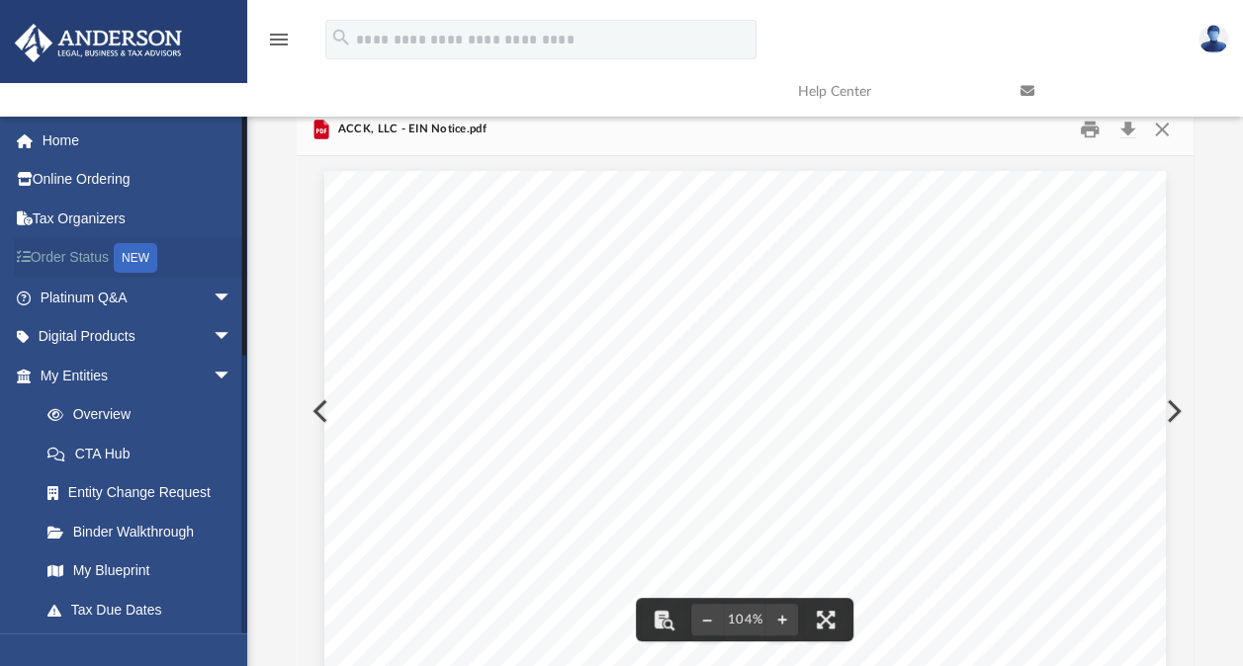
scroll to position [434, 880]
click at [148, 530] on link "Binder Walkthrough" at bounding box center [145, 532] width 234 height 40
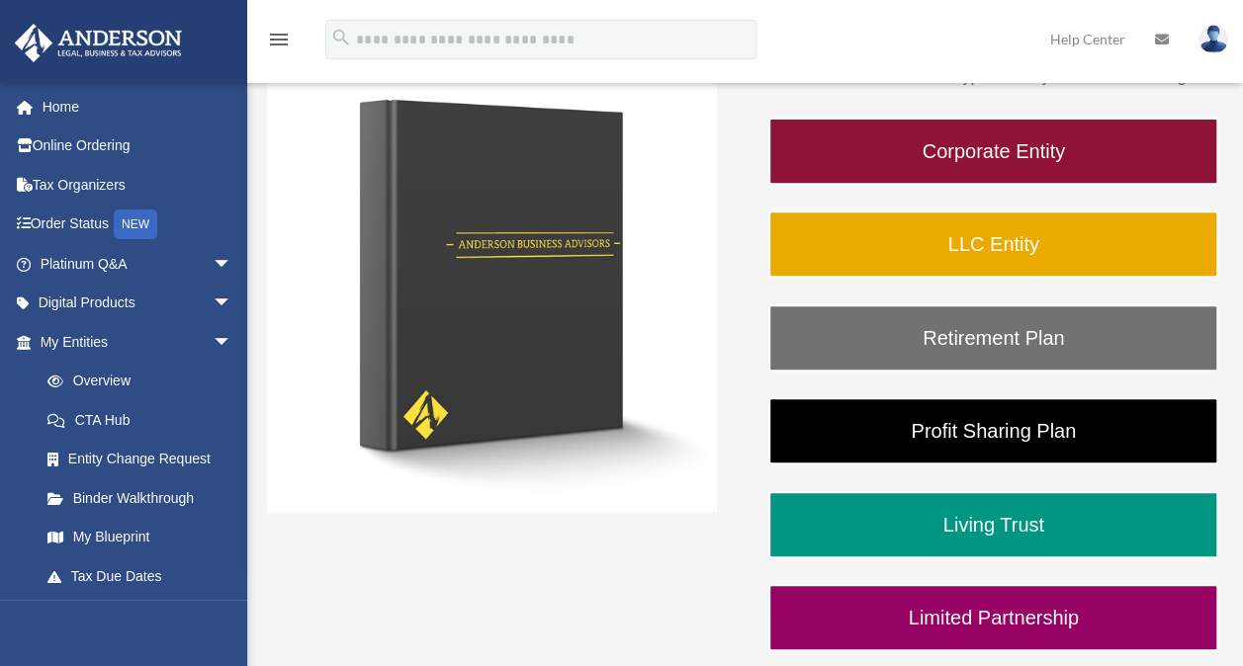
scroll to position [297, 0]
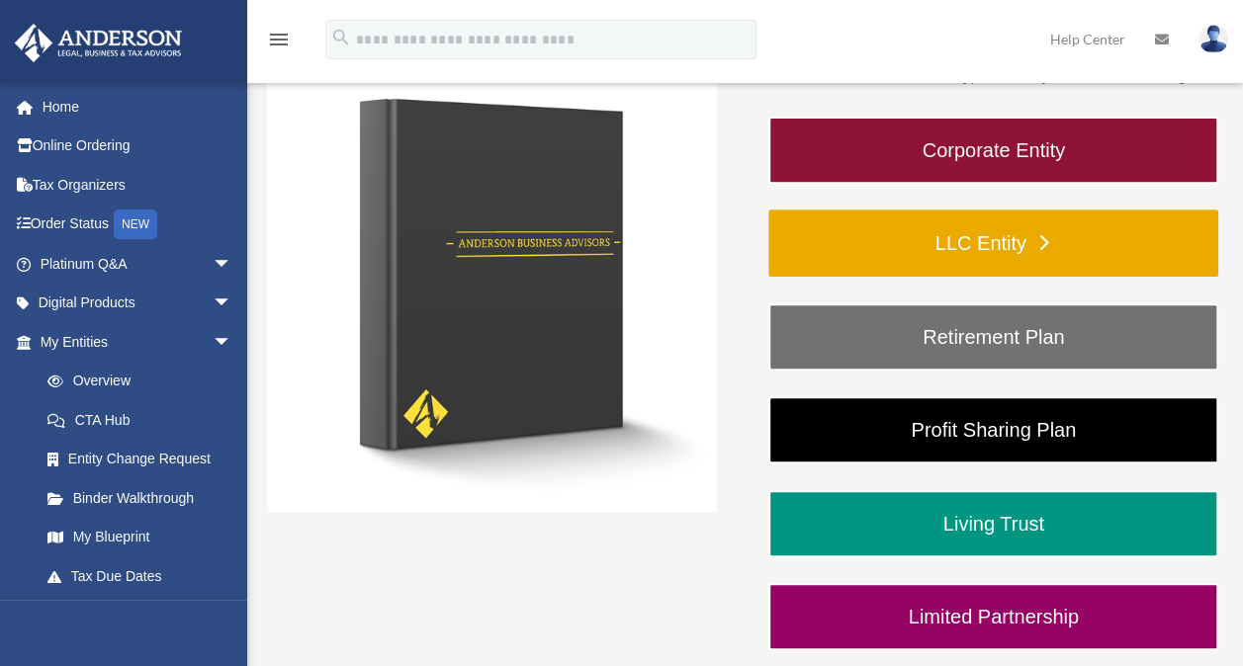
click at [975, 240] on link "LLC Entity" at bounding box center [993, 243] width 450 height 67
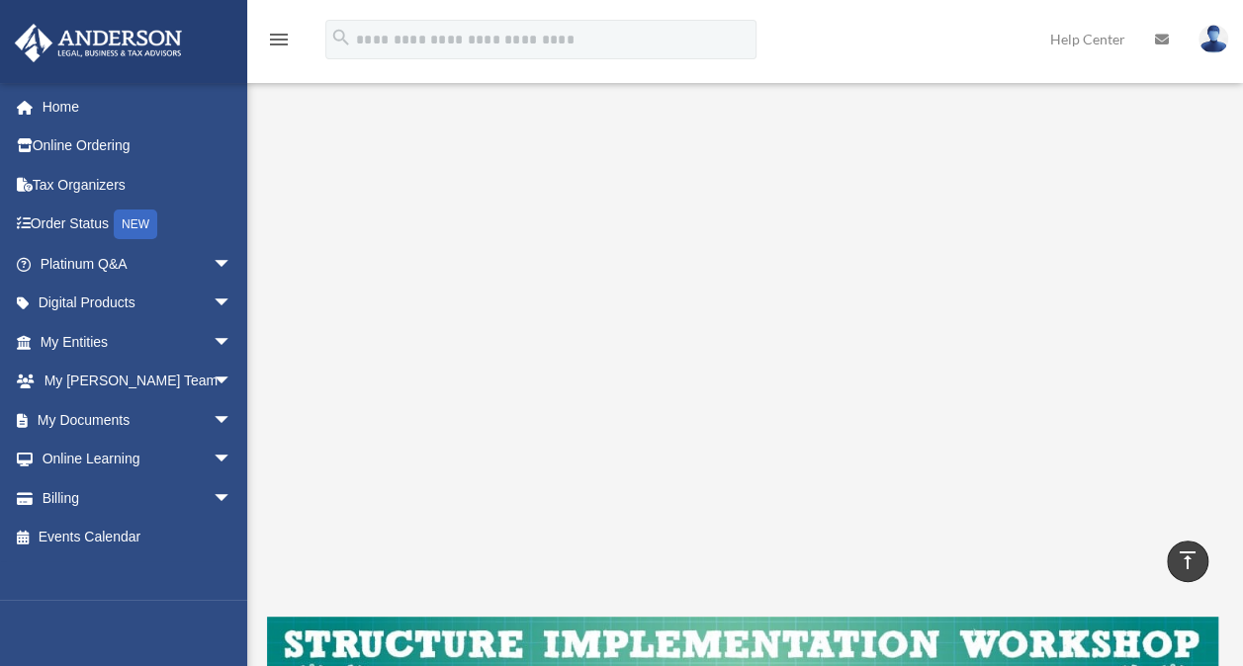
scroll to position [143, 0]
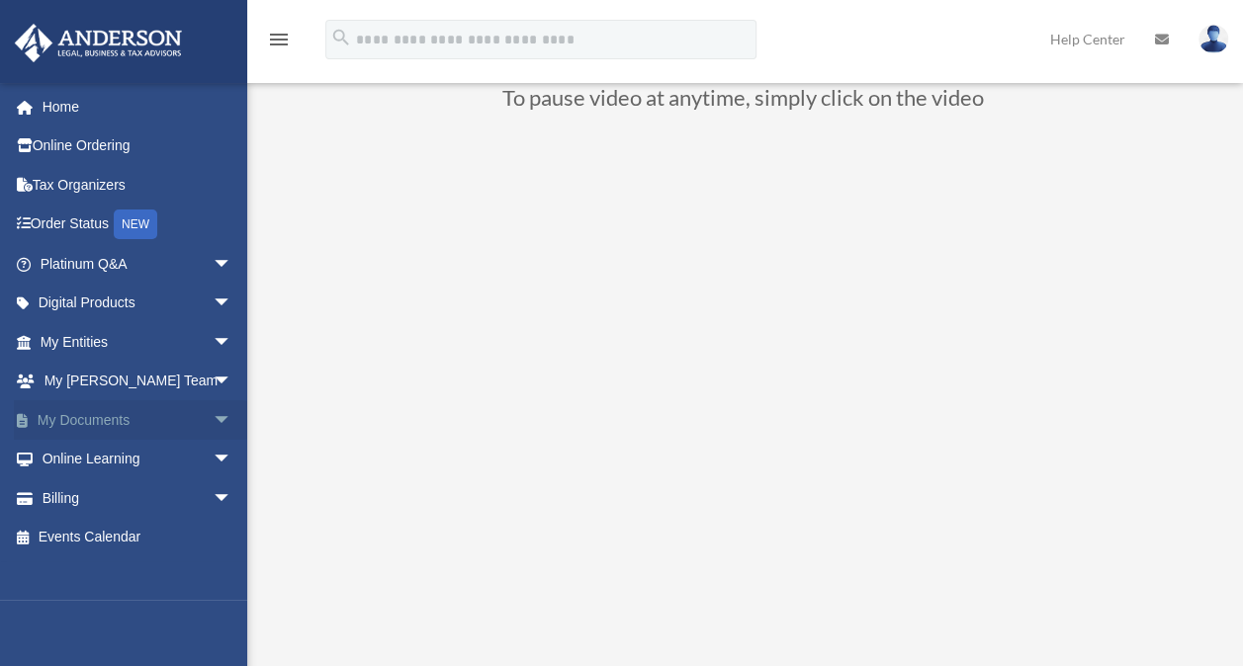
click at [213, 419] on span "arrow_drop_down" at bounding box center [233, 420] width 40 height 41
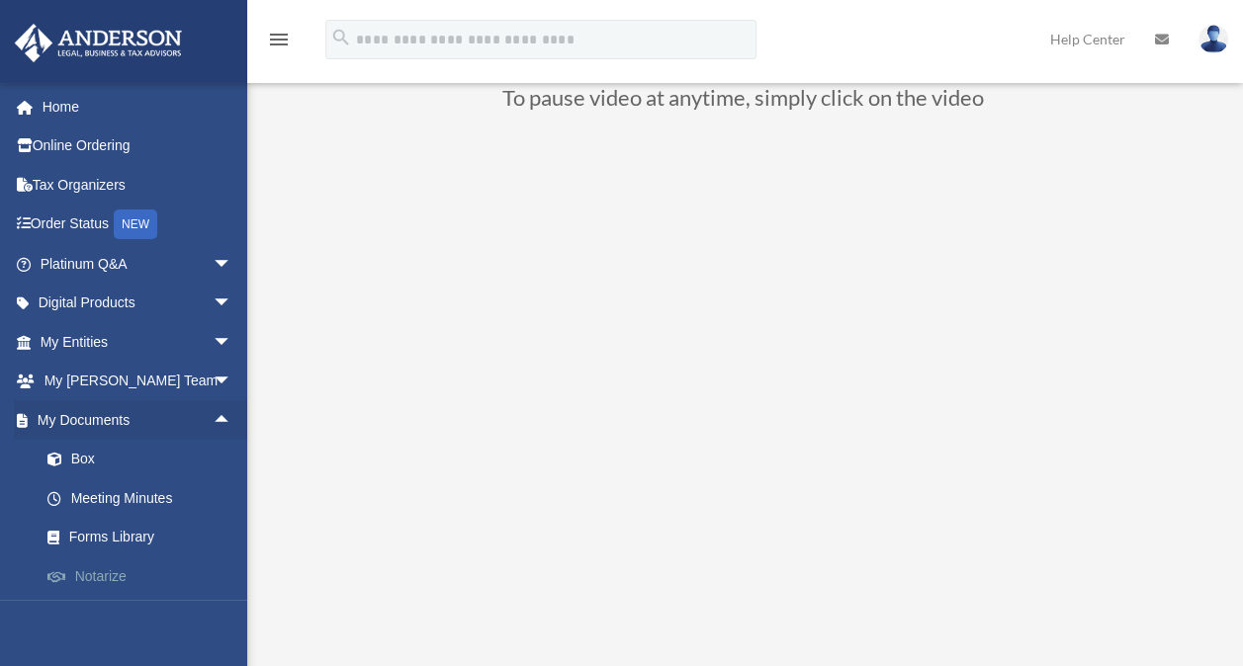
click at [123, 575] on link "Notarize" at bounding box center [145, 577] width 234 height 40
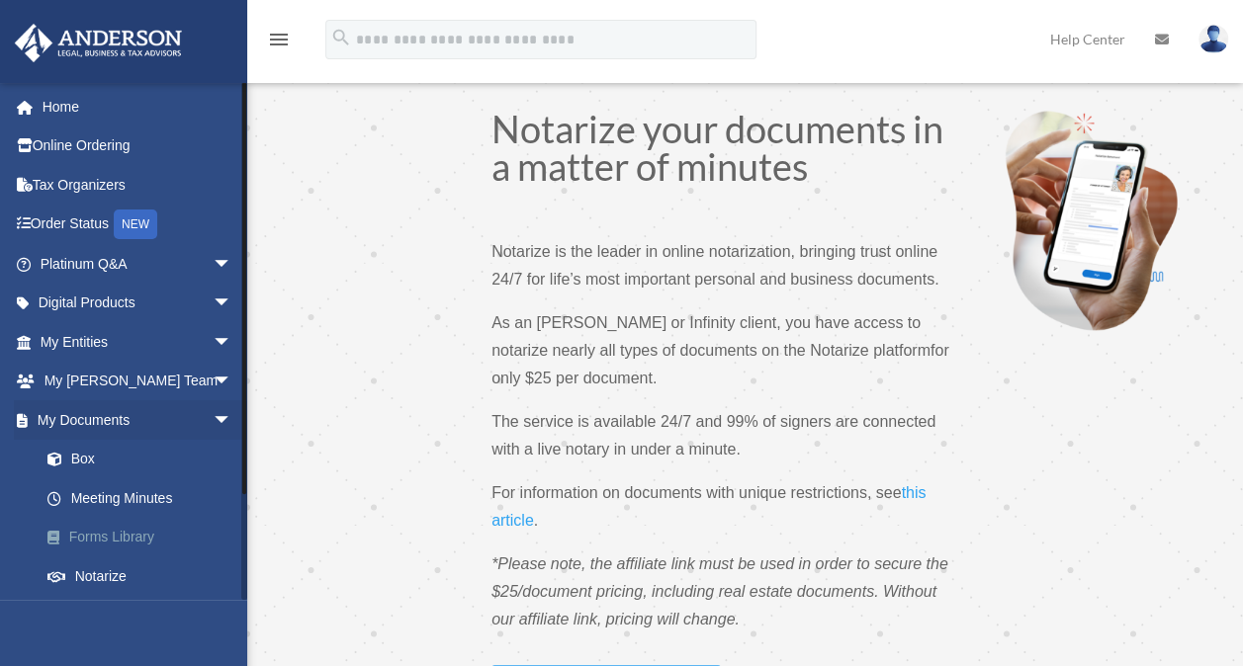
click at [142, 533] on link "Forms Library" at bounding box center [145, 538] width 234 height 40
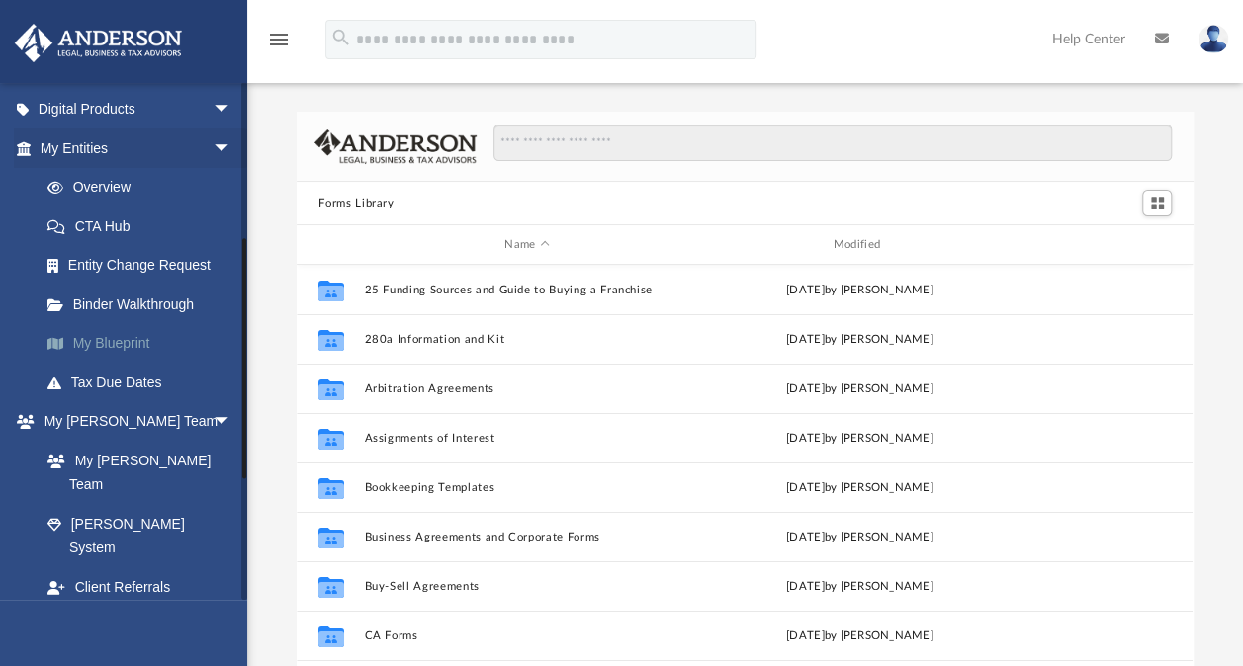
scroll to position [396, 0]
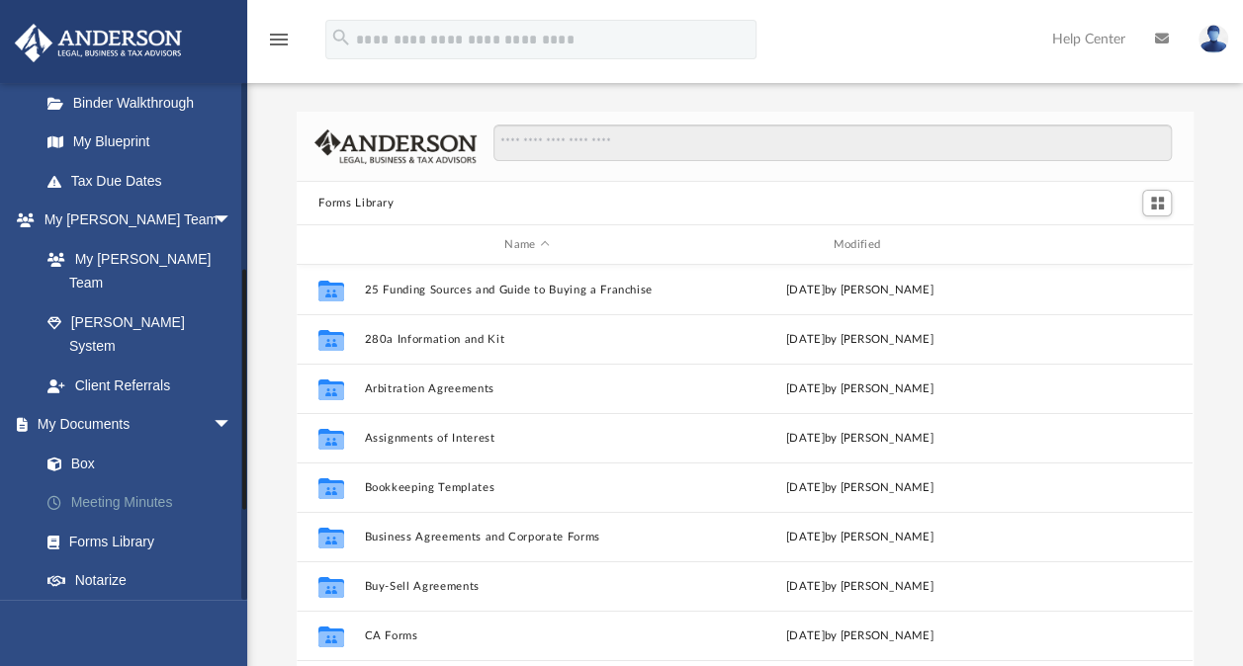
click at [125, 484] on link "Meeting Minutes" at bounding box center [145, 504] width 234 height 40
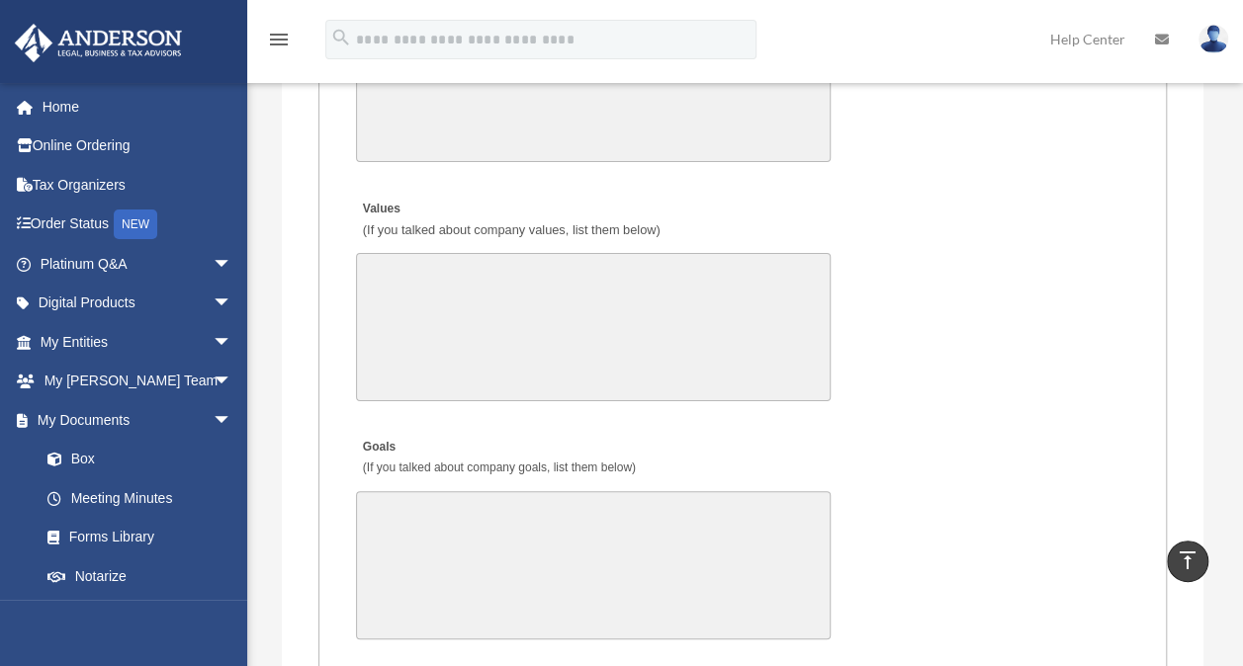
scroll to position [3856, 0]
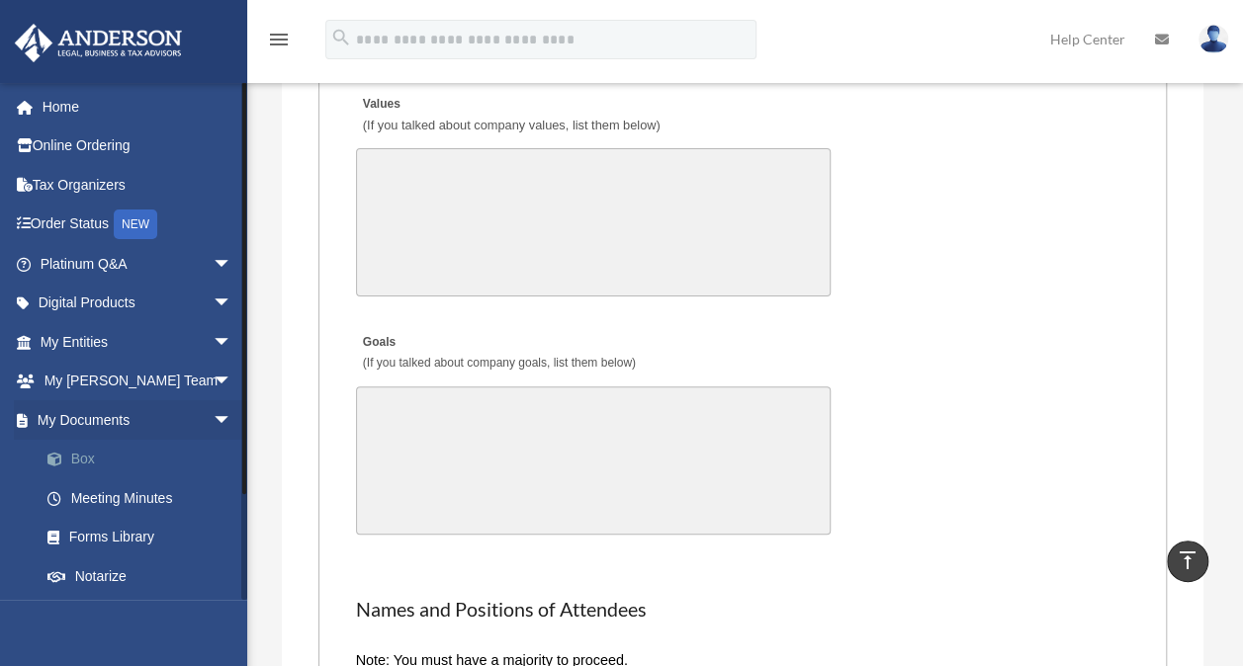
click at [89, 458] on link "Box" at bounding box center [145, 460] width 234 height 40
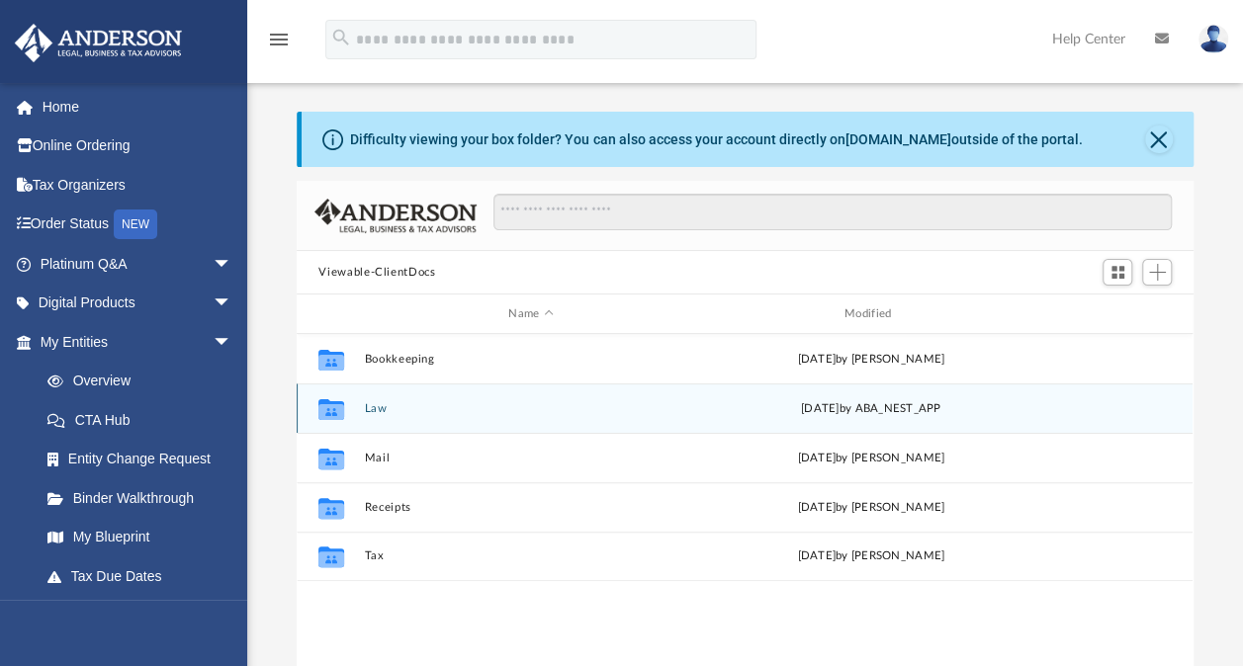
scroll to position [434, 880]
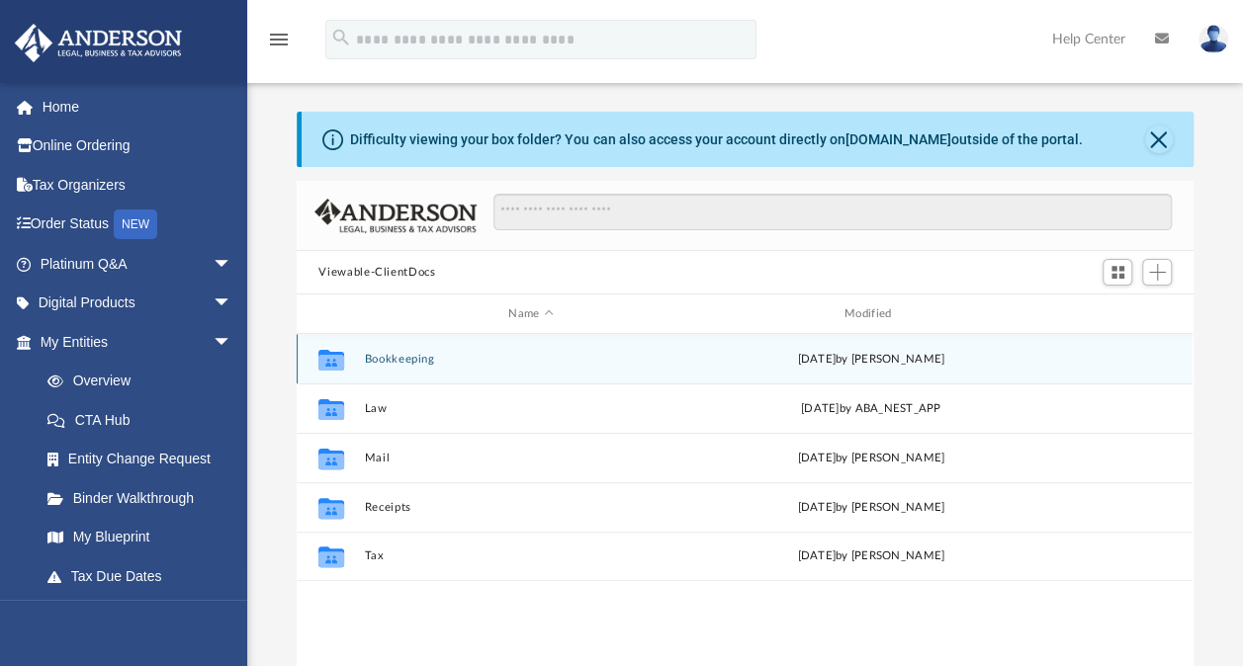
click at [392, 358] on button "Bookkeeping" at bounding box center [531, 359] width 332 height 13
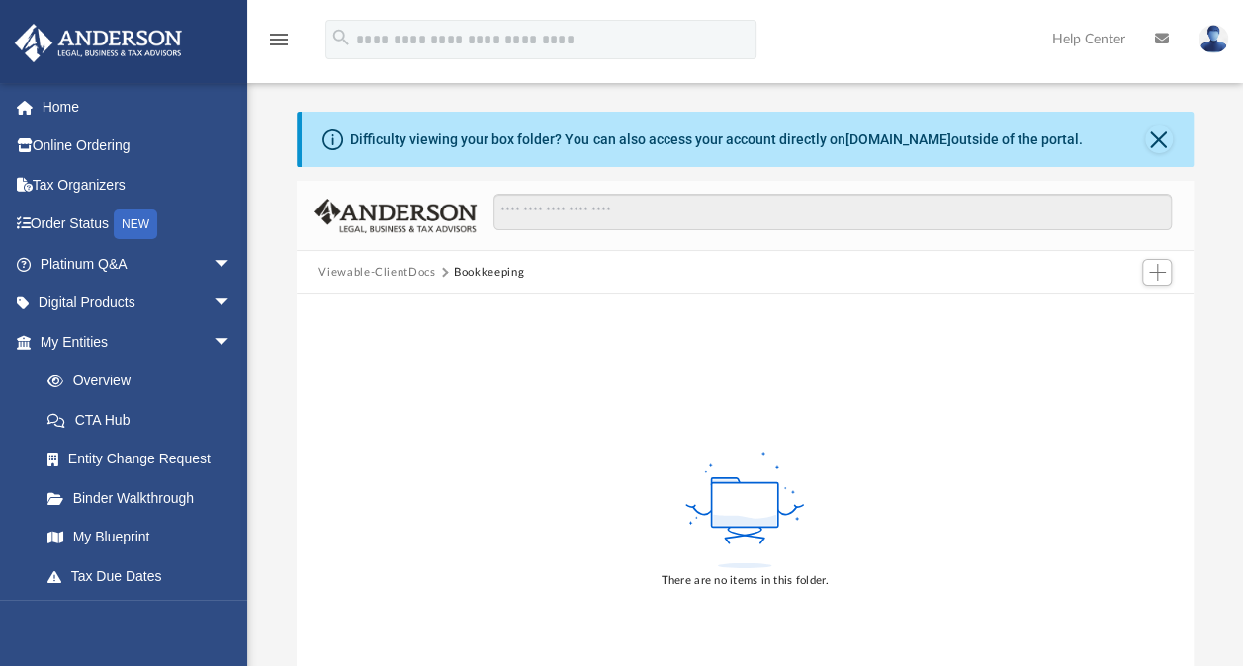
click at [404, 277] on button "Viewable-ClientDocs" at bounding box center [376, 273] width 117 height 18
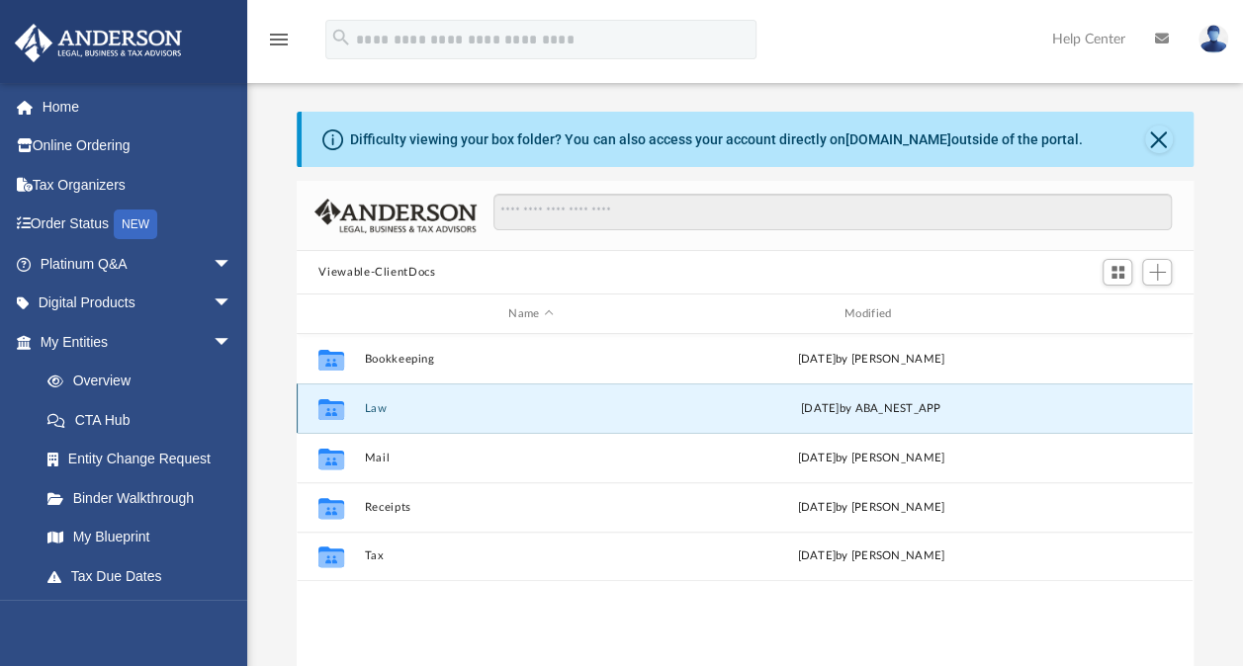
click at [380, 409] on button "Law" at bounding box center [531, 408] width 332 height 13
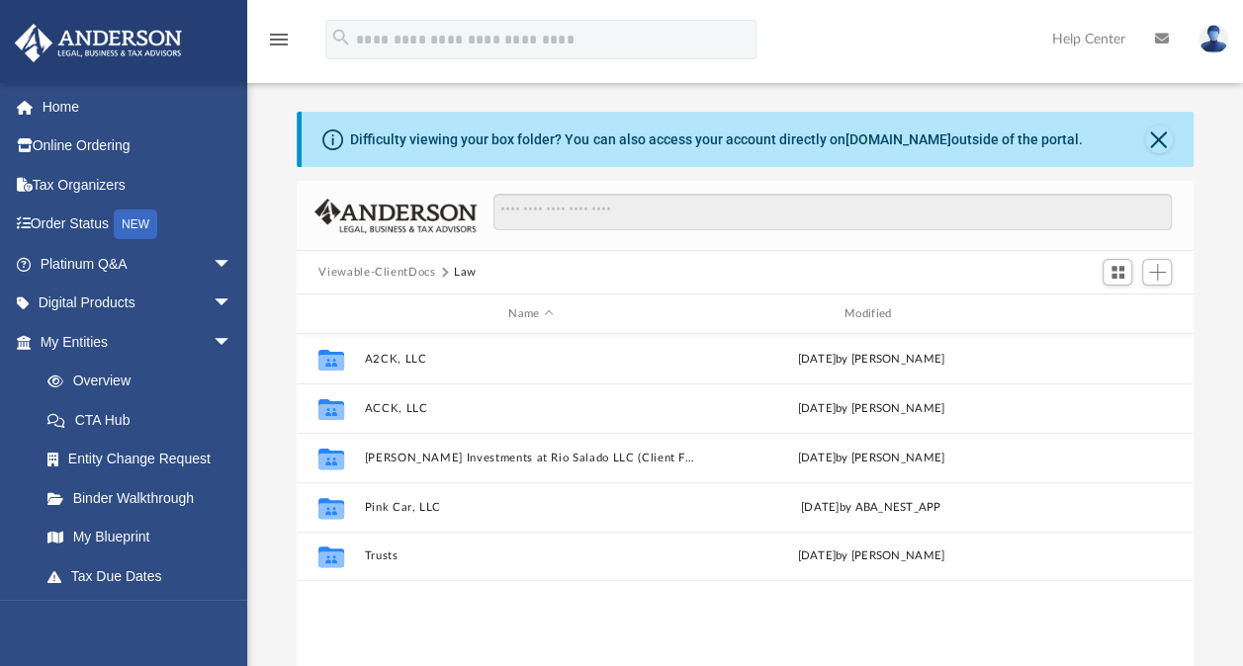
click at [404, 270] on button "Viewable-ClientDocs" at bounding box center [376, 273] width 117 height 18
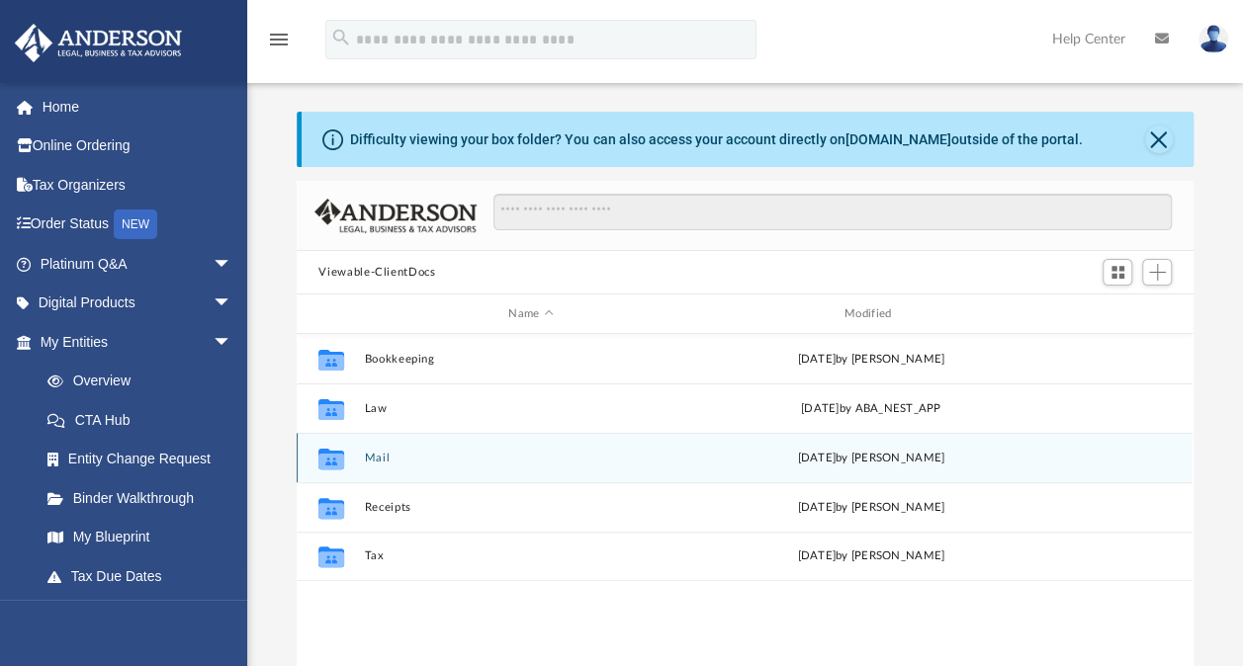
click at [378, 458] on button "Mail" at bounding box center [531, 458] width 332 height 13
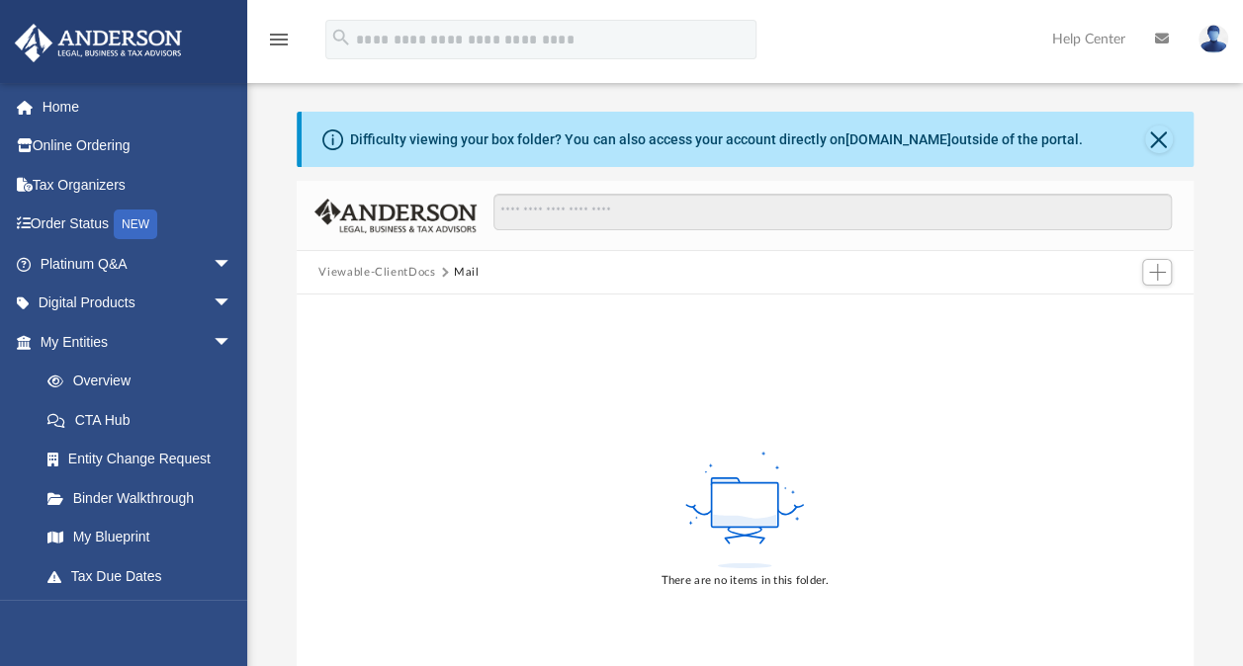
click at [396, 270] on button "Viewable-ClientDocs" at bounding box center [376, 273] width 117 height 18
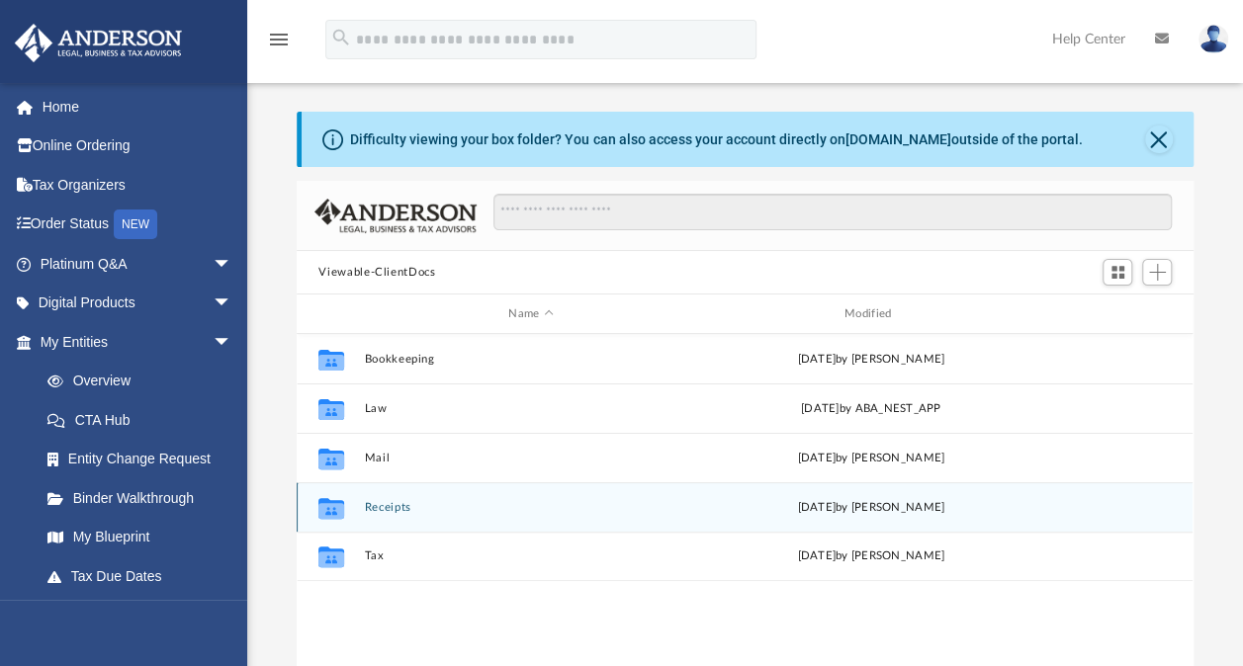
click at [384, 507] on button "Receipts" at bounding box center [531, 507] width 332 height 13
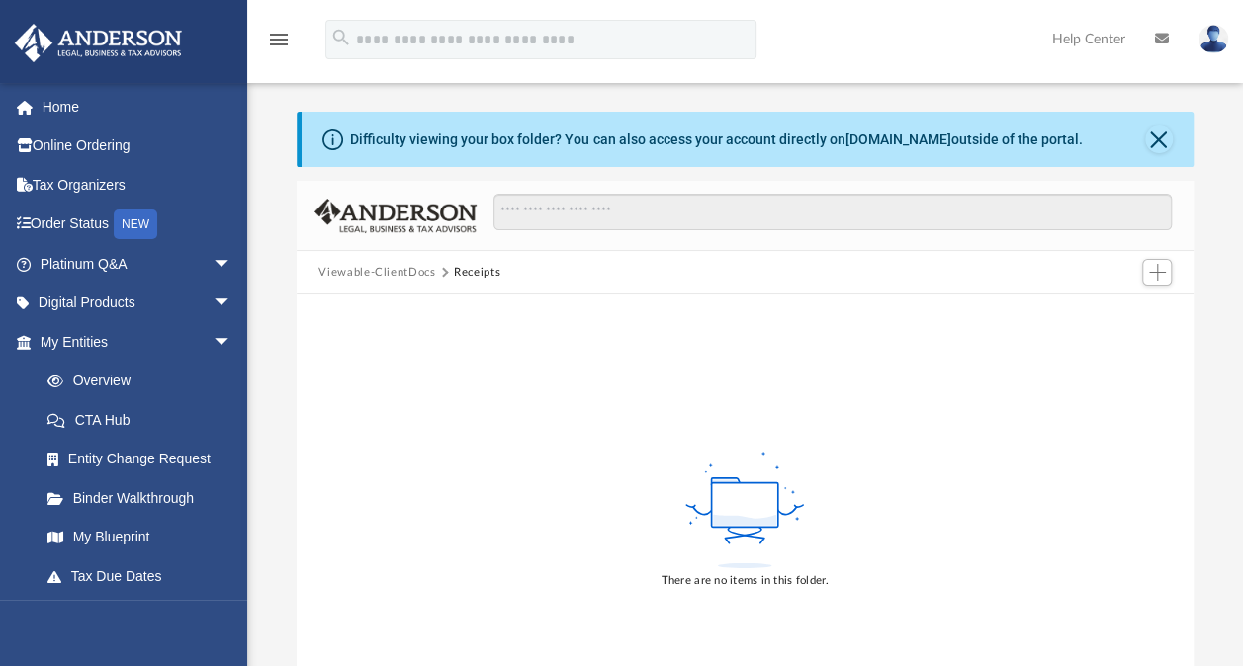
click at [395, 273] on button "Viewable-ClientDocs" at bounding box center [376, 273] width 117 height 18
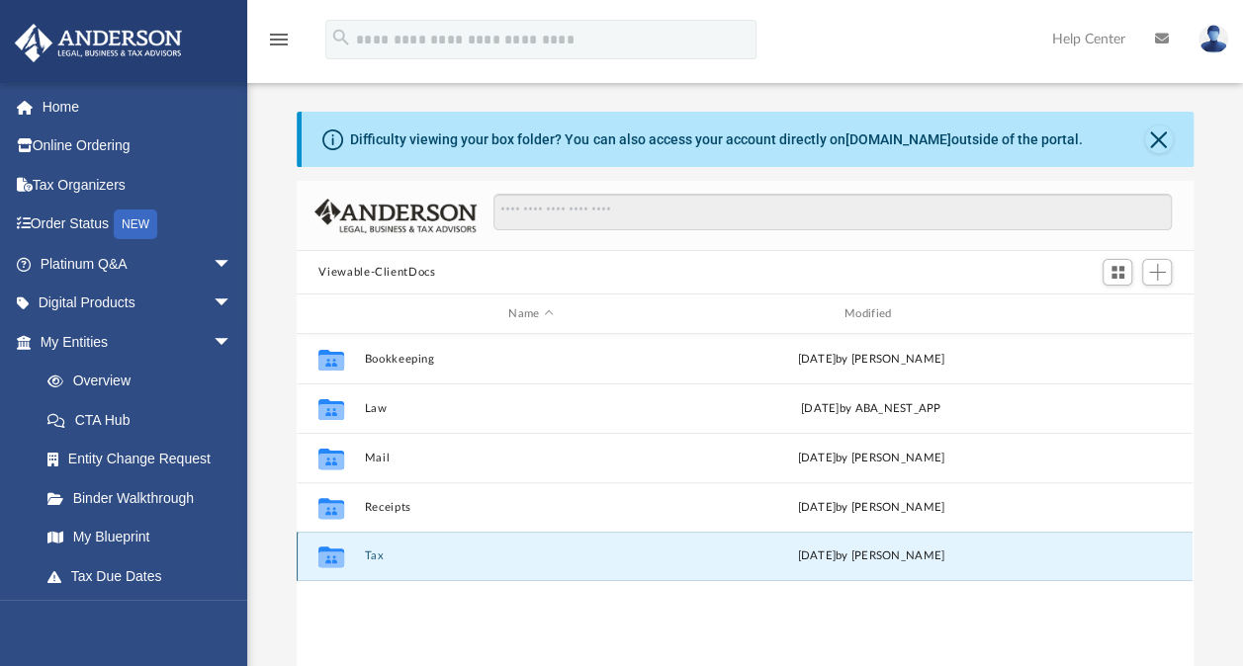
click at [382, 556] on button "Tax" at bounding box center [531, 556] width 332 height 13
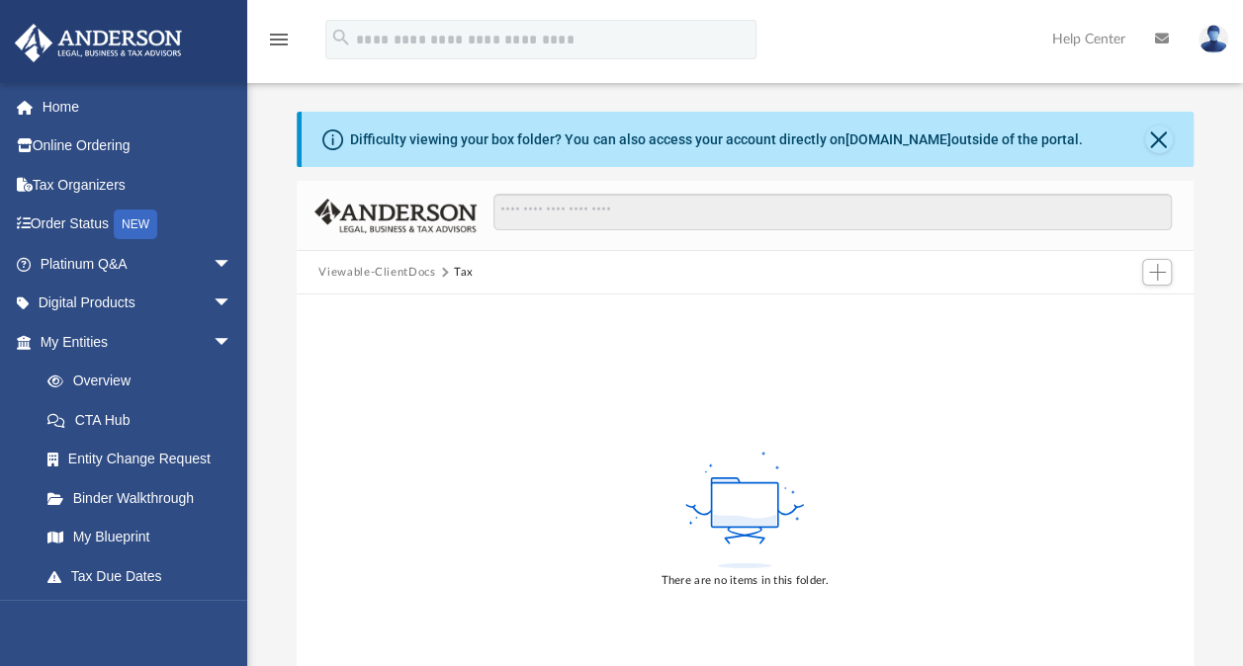
click at [386, 270] on button "Viewable-ClientDocs" at bounding box center [376, 273] width 117 height 18
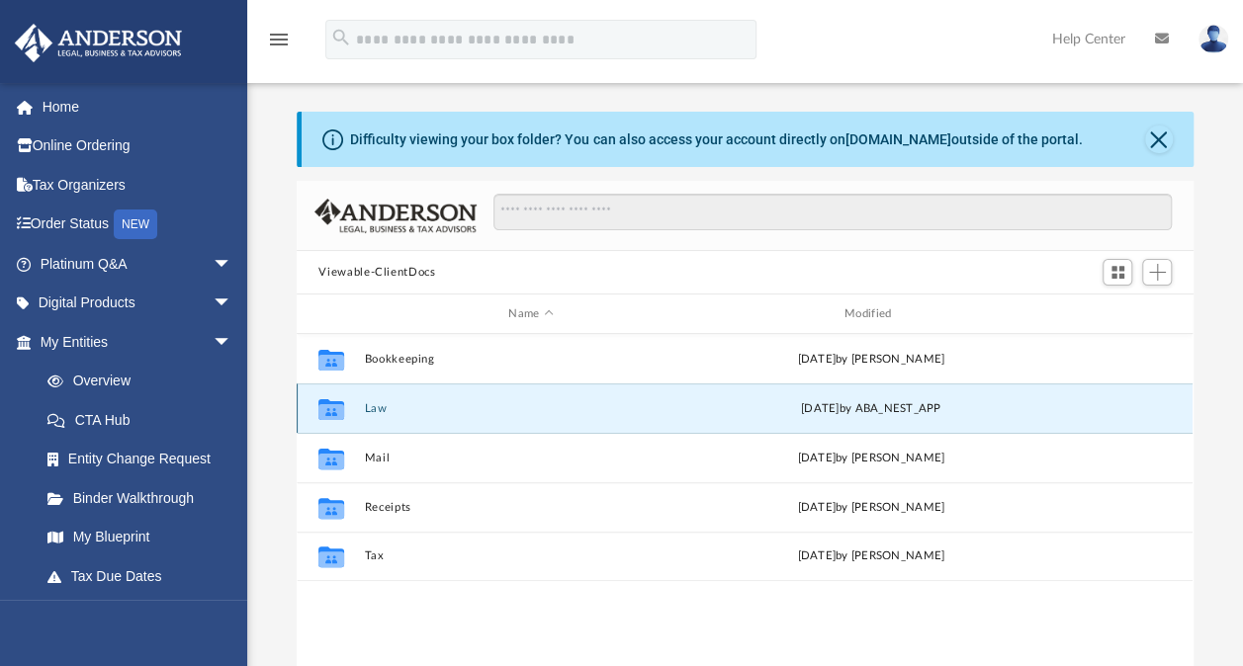
click at [382, 409] on button "Law" at bounding box center [531, 408] width 332 height 13
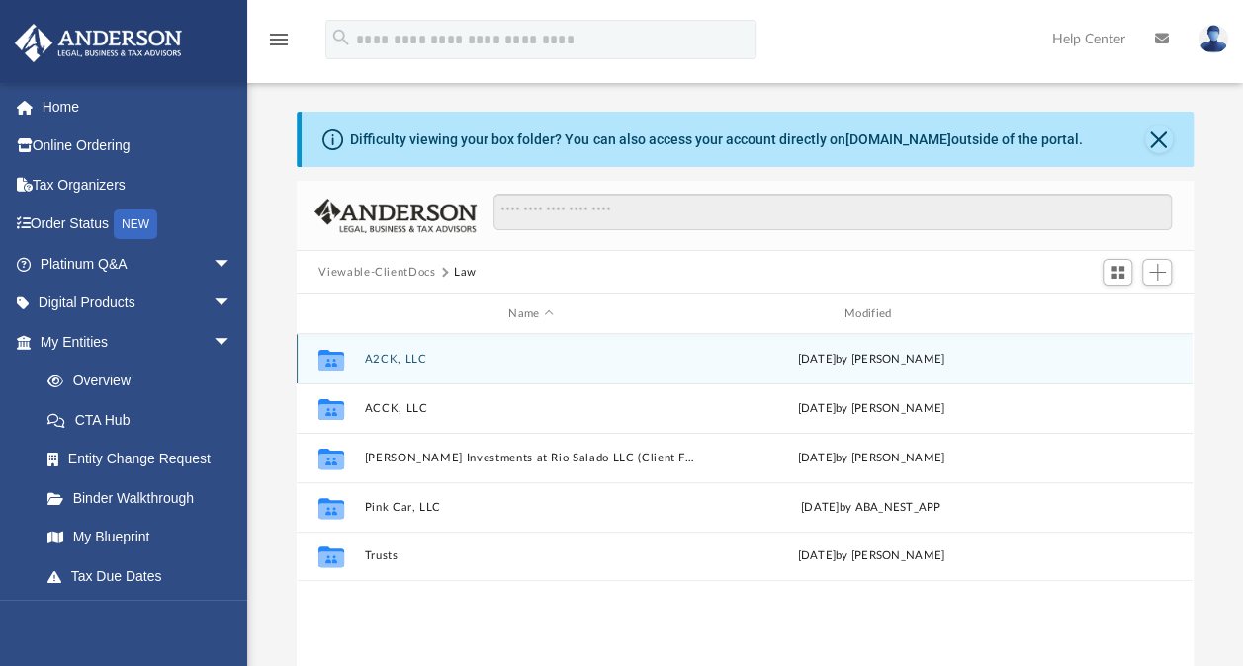
click at [399, 351] on div "Collaborated Folder A2CK, LLC Wed Mar 5 2025 by Wendy Balelo" at bounding box center [745, 358] width 896 height 49
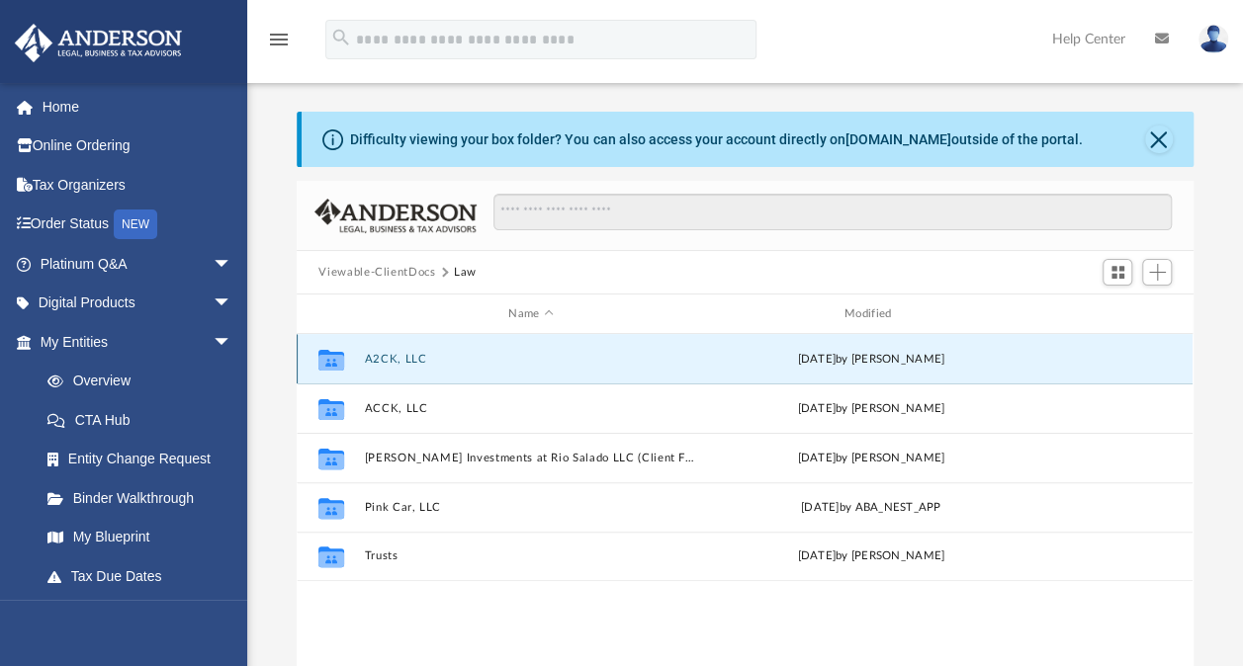
click at [398, 359] on button "A2CK, LLC" at bounding box center [531, 359] width 332 height 13
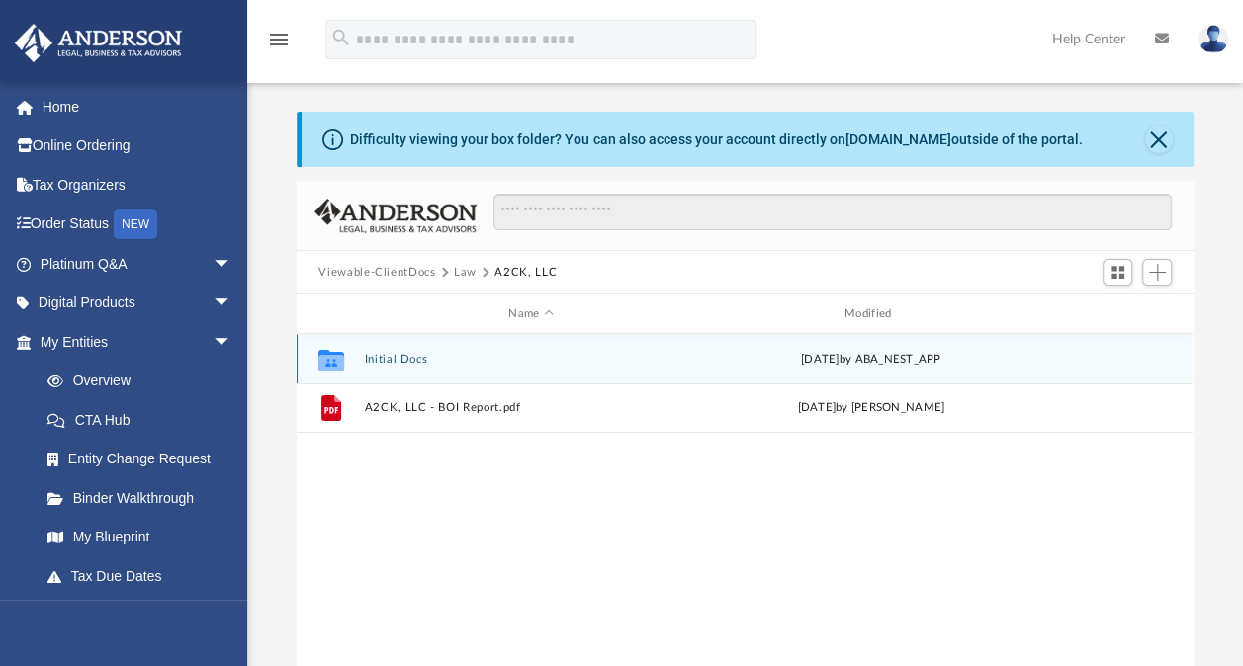
click at [403, 353] on button "Initial Docs" at bounding box center [531, 359] width 332 height 13
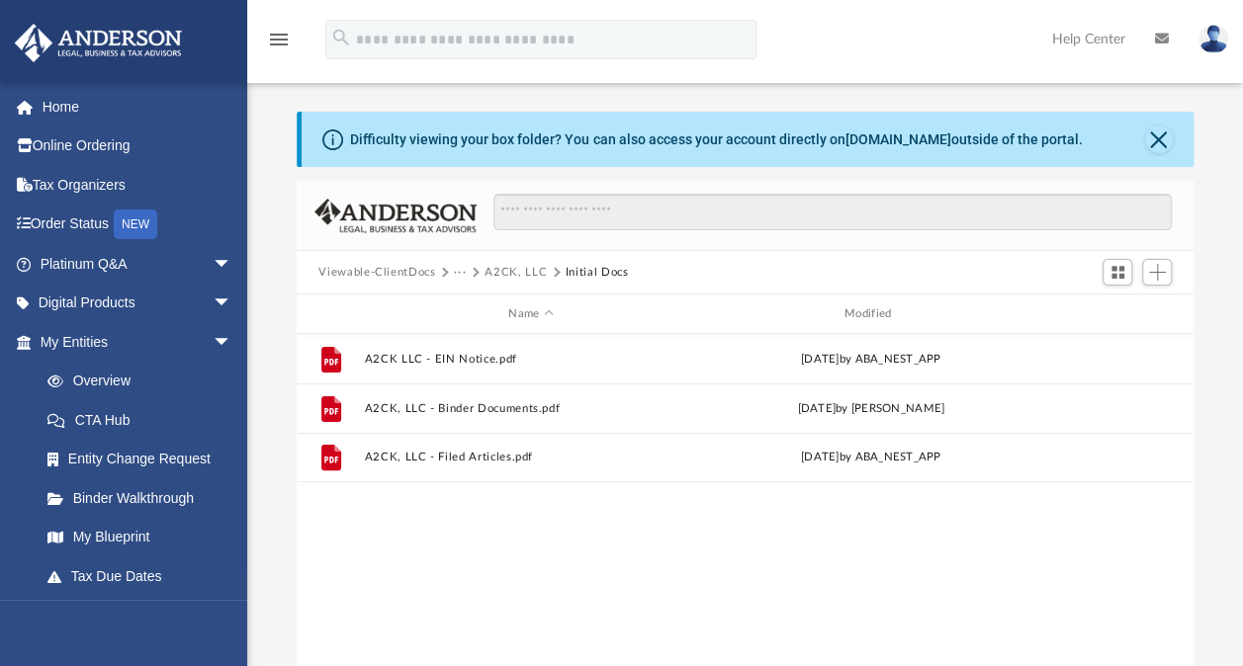
click at [500, 268] on button "A2CK, LLC" at bounding box center [516, 273] width 62 height 18
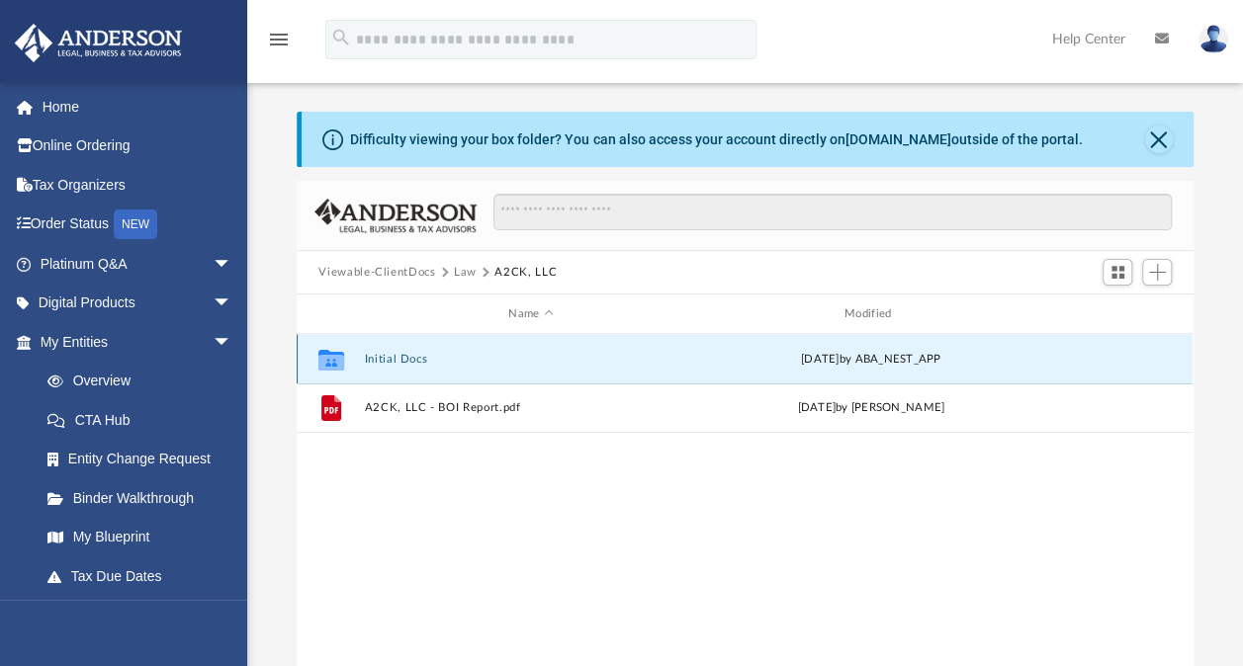
click at [404, 353] on button "Initial Docs" at bounding box center [531, 359] width 332 height 13
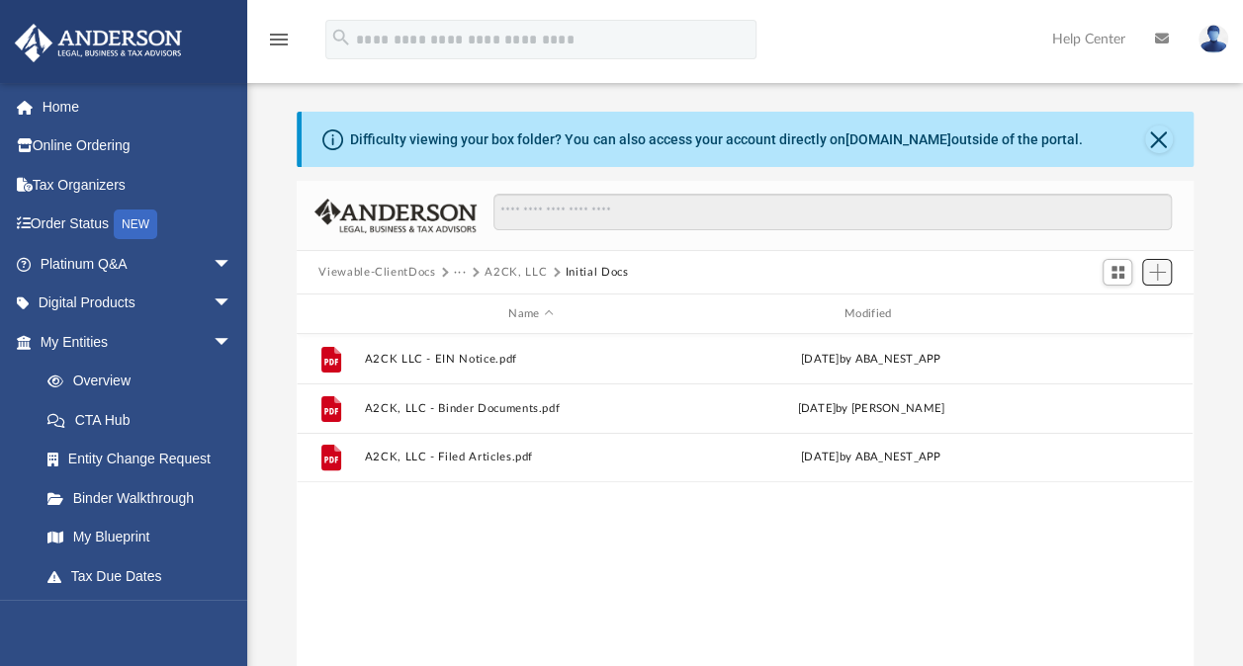
click at [1157, 270] on span "Add" at bounding box center [1157, 272] width 17 height 17
click at [1115, 312] on li "Upload" at bounding box center [1128, 312] width 63 height 21
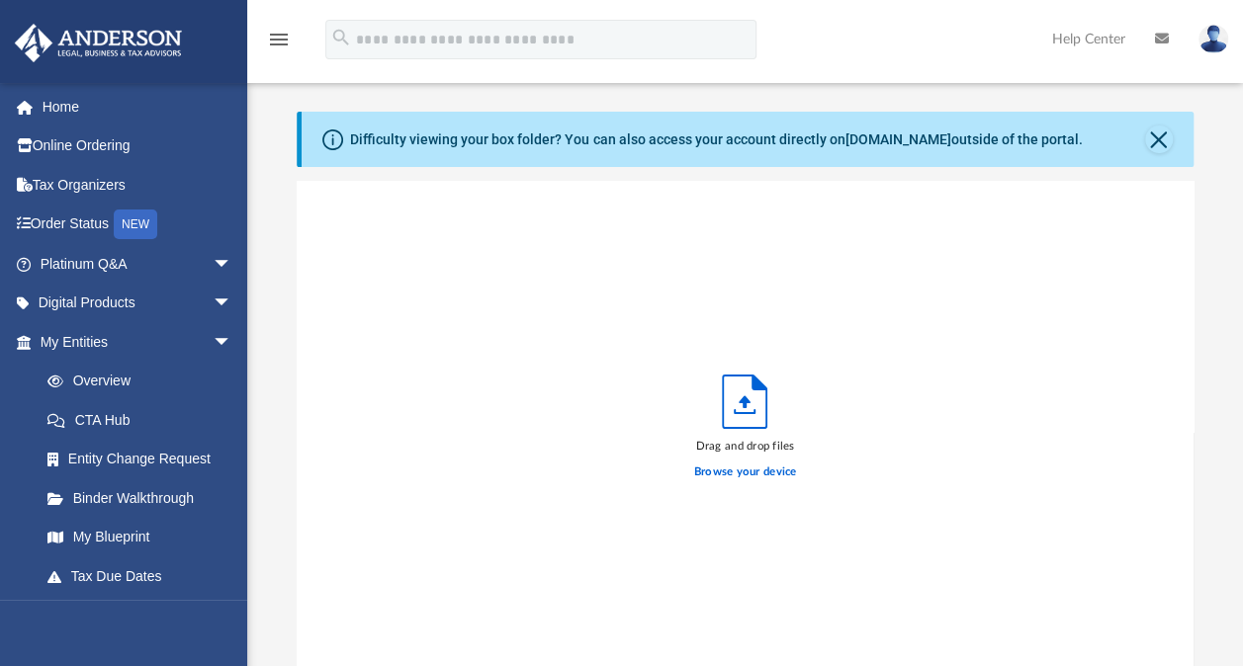
scroll to position [487, 880]
click at [1165, 142] on button "Close" at bounding box center [1159, 140] width 28 height 28
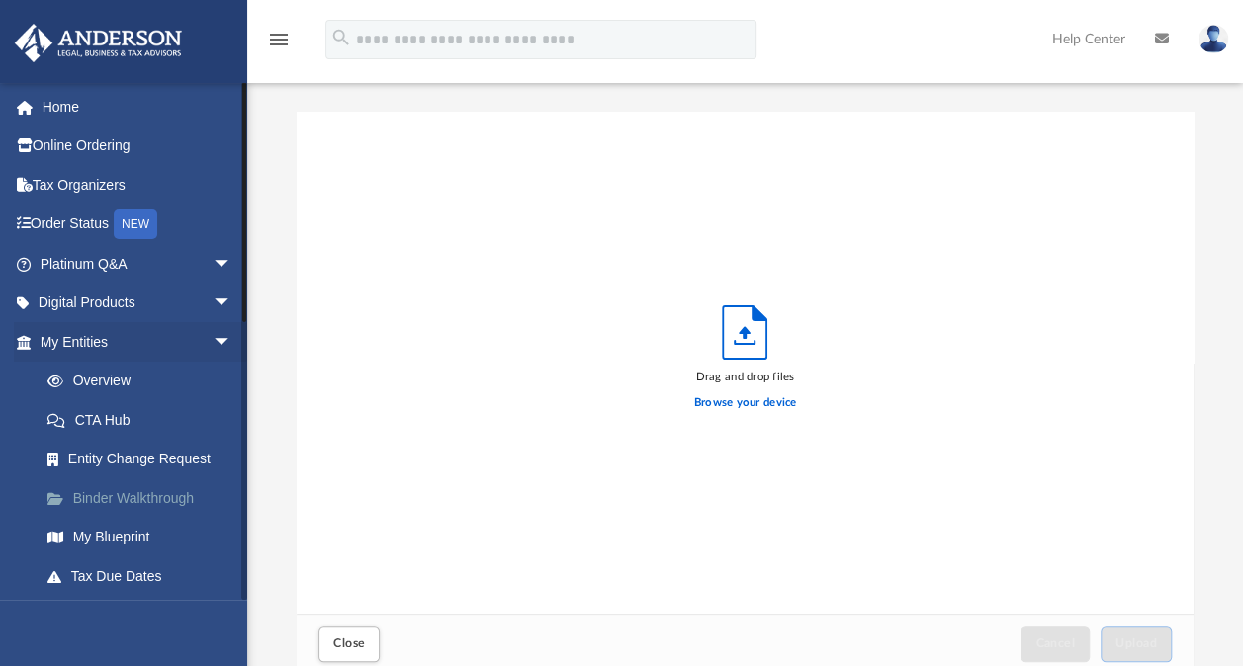
click at [154, 497] on link "Binder Walkthrough" at bounding box center [145, 499] width 234 height 40
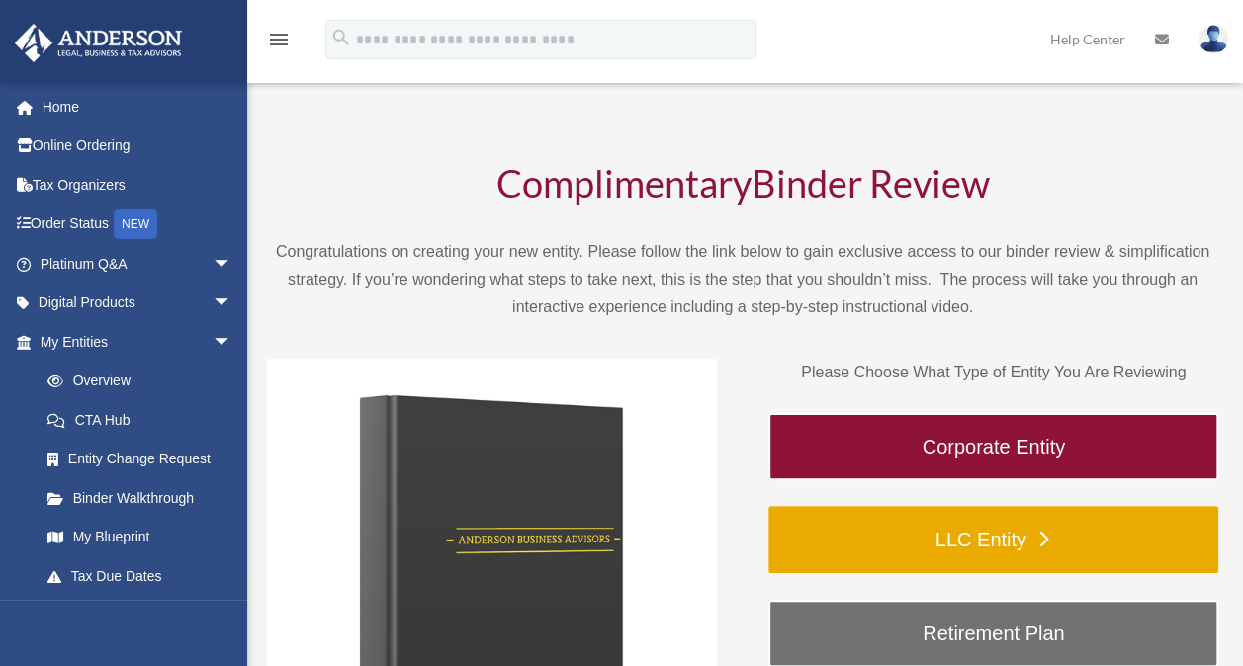
click at [878, 533] on link "LLC Entity" at bounding box center [993, 539] width 450 height 67
click at [975, 533] on link "LLC Entity" at bounding box center [993, 539] width 450 height 67
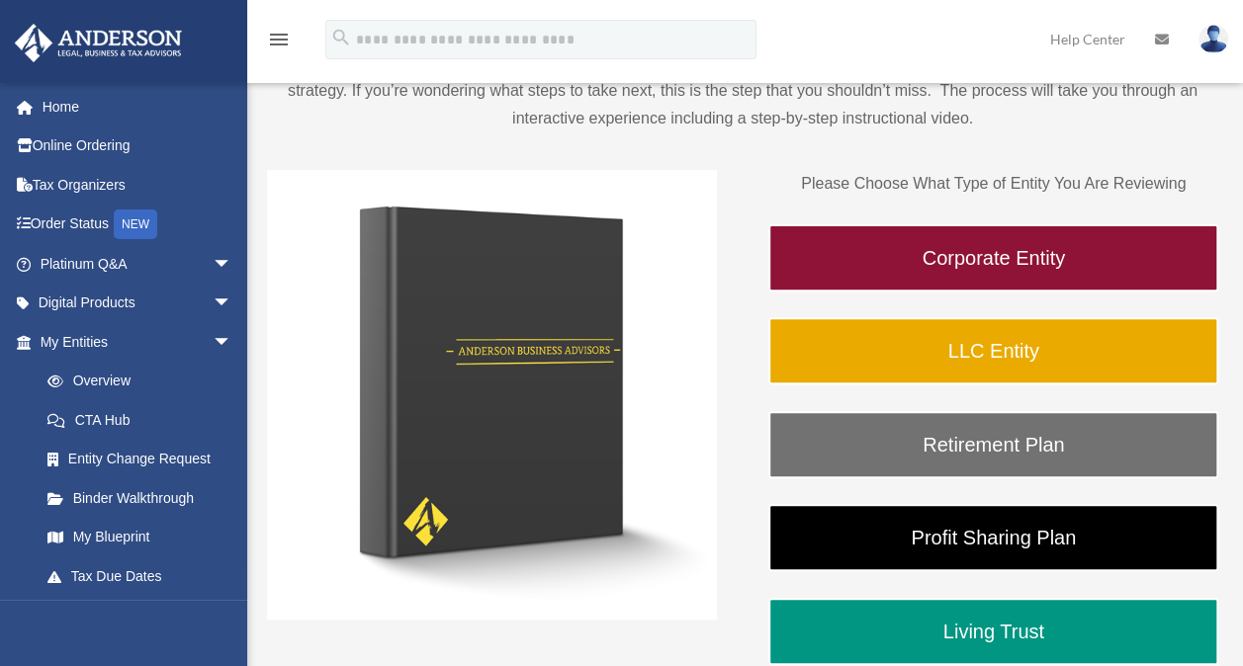
scroll to position [198, 0]
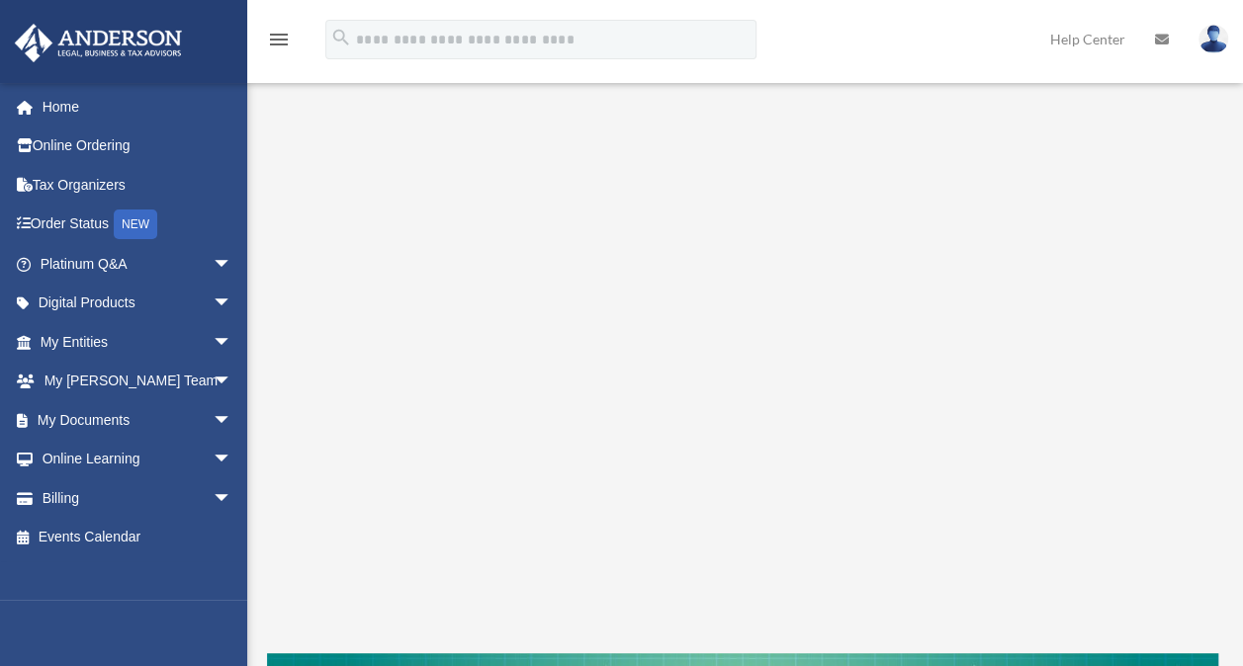
scroll to position [198, 0]
